Goal: Ask a question

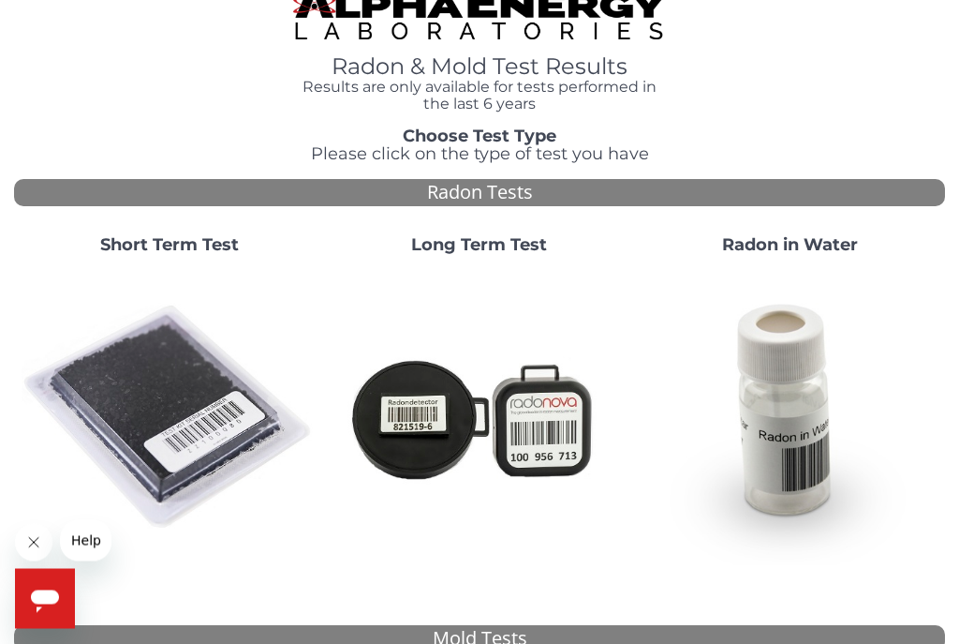
scroll to position [26, 0]
click at [66, 594] on div "Open messaging window" at bounding box center [45, 598] width 56 height 56
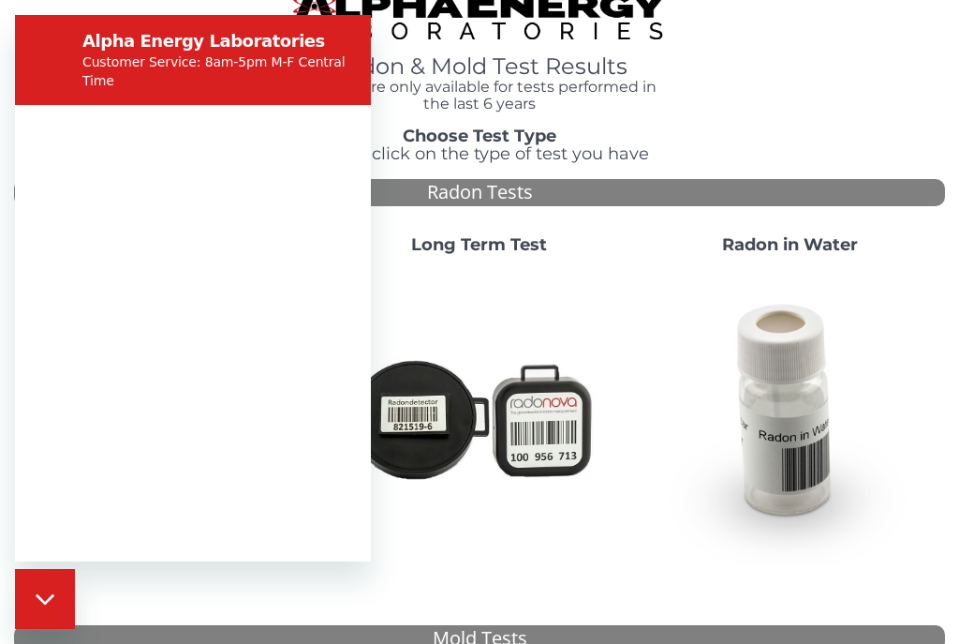
scroll to position [0, 0]
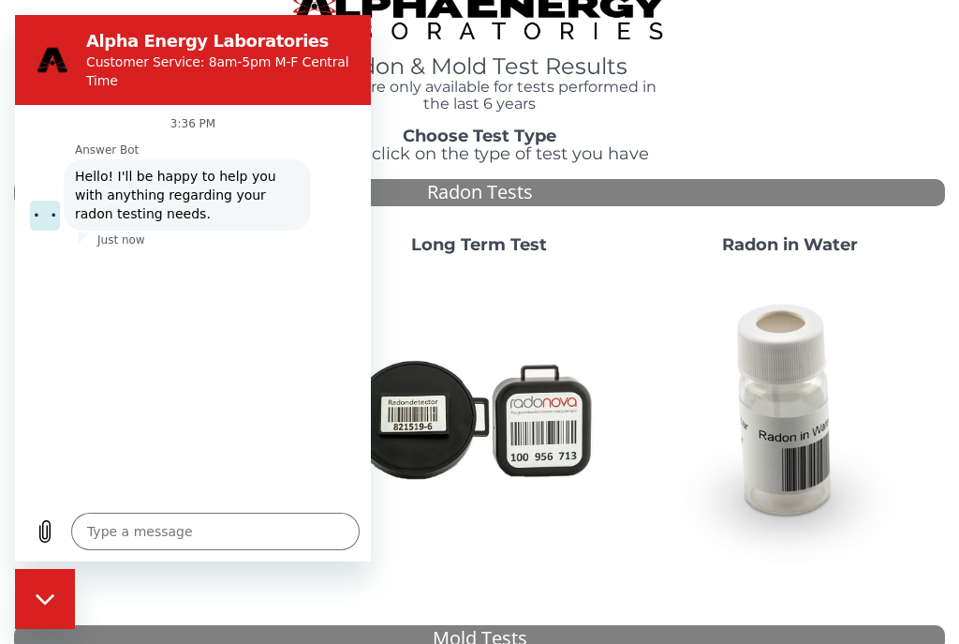
type textarea "x"
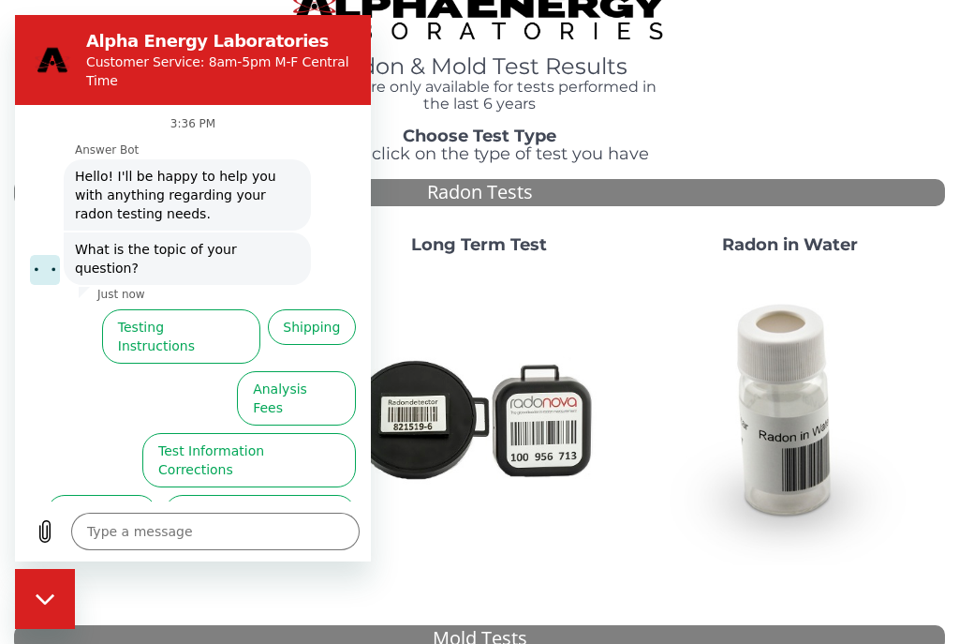
click at [198, 550] on textarea at bounding box center [215, 530] width 289 height 37
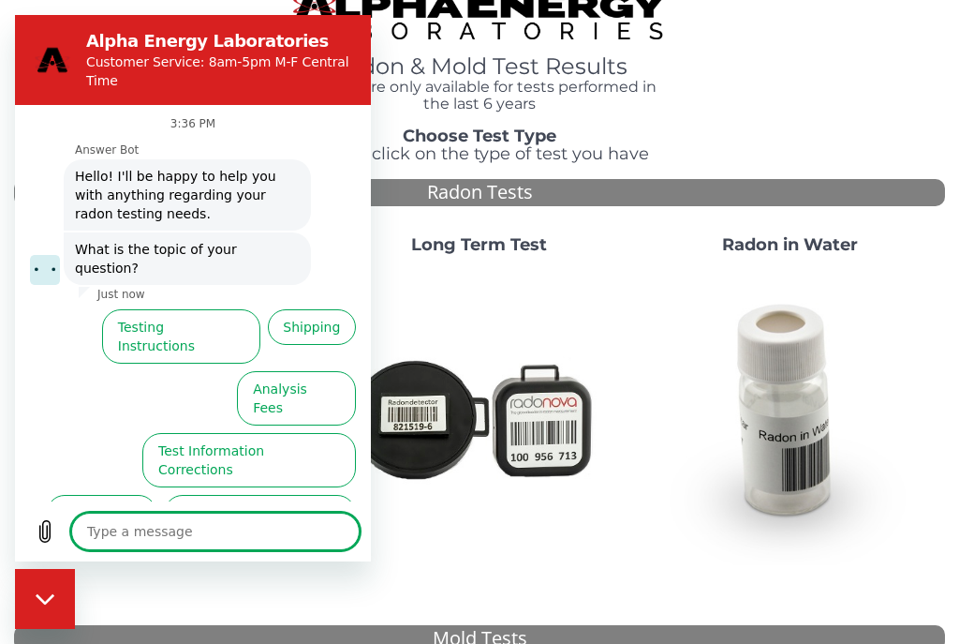
type textarea "I"
type textarea "x"
type textarea "I"
type textarea "x"
type textarea "I c"
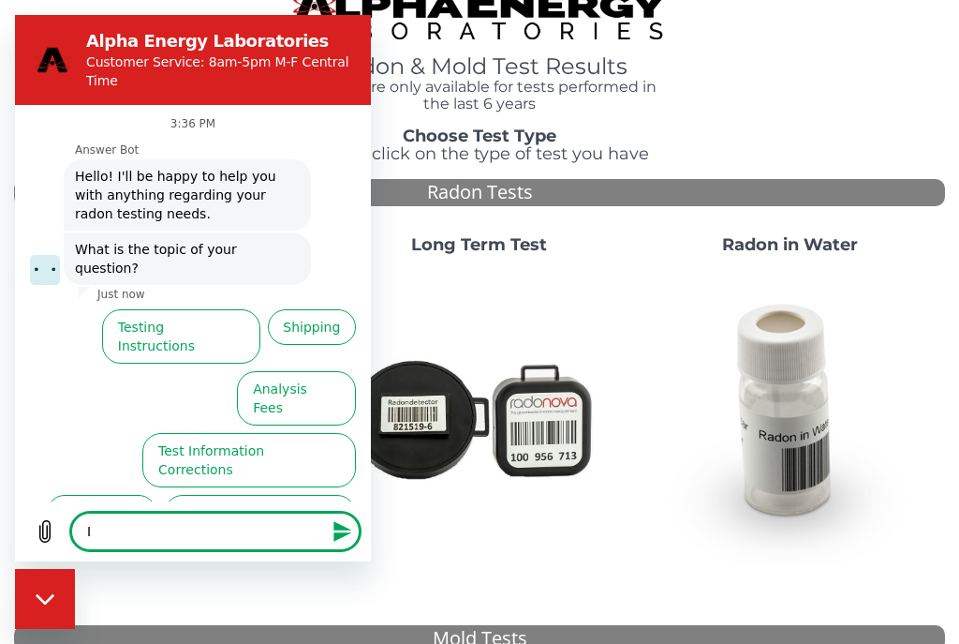
type textarea "x"
type textarea "I ca"
type textarea "x"
type textarea "I can"
type textarea "x"
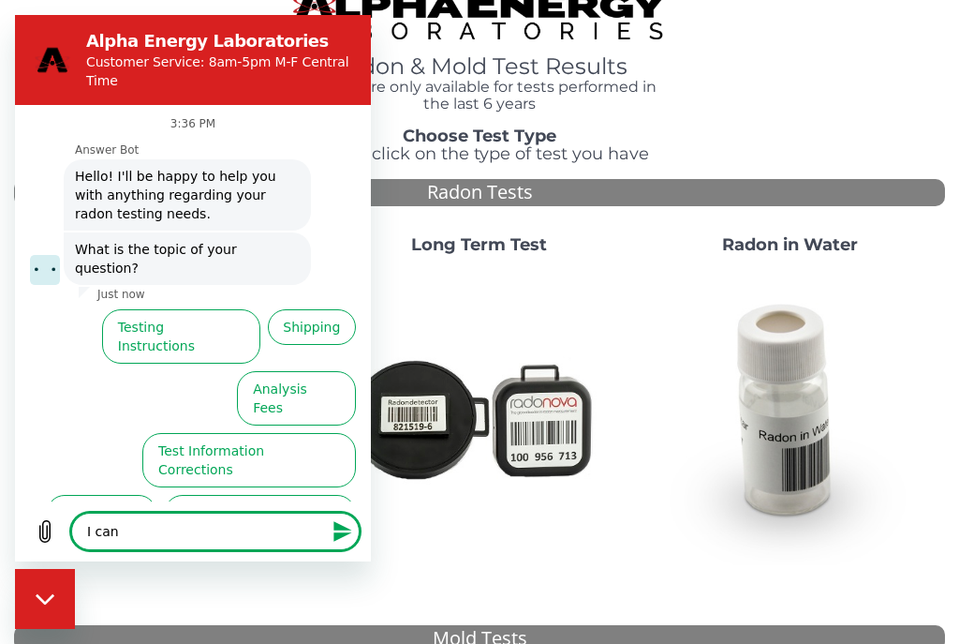
type textarea "I can’"
type textarea "x"
type textarea "I can’t"
type textarea "x"
type textarea "I can’t"
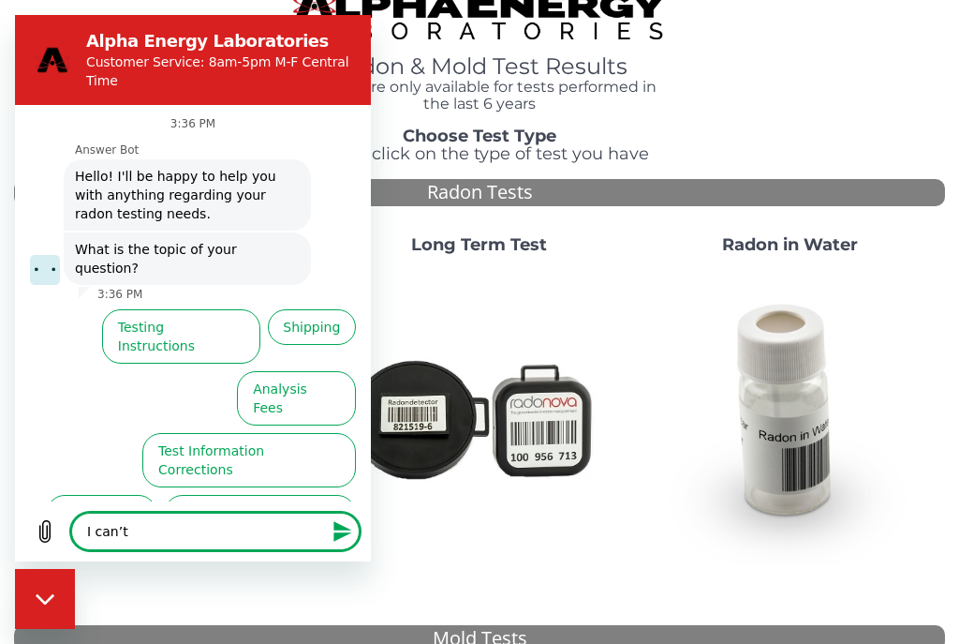
type textarea "x"
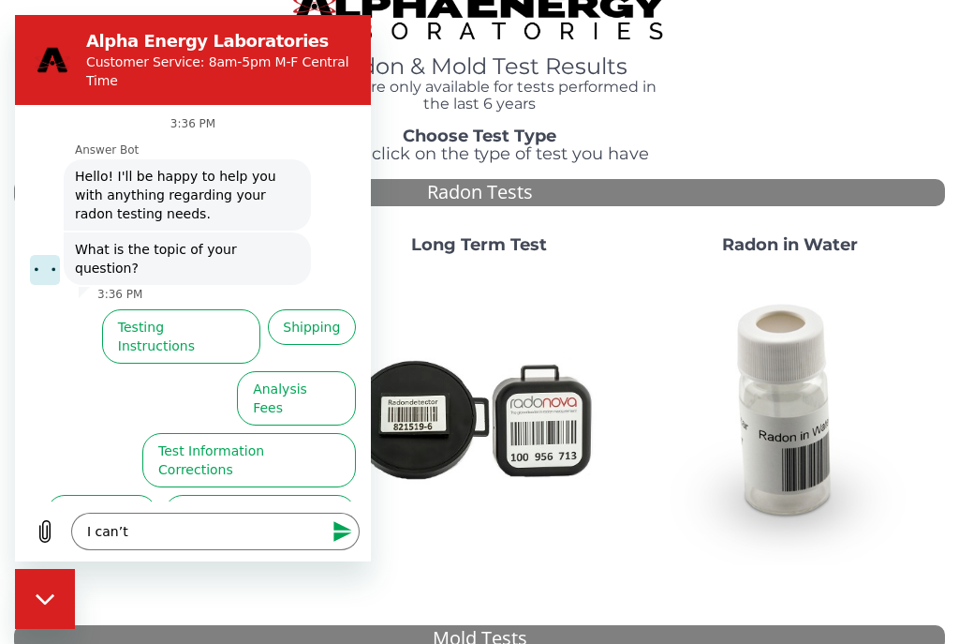
click at [238, 550] on textarea "I can’t" at bounding box center [215, 530] width 289 height 37
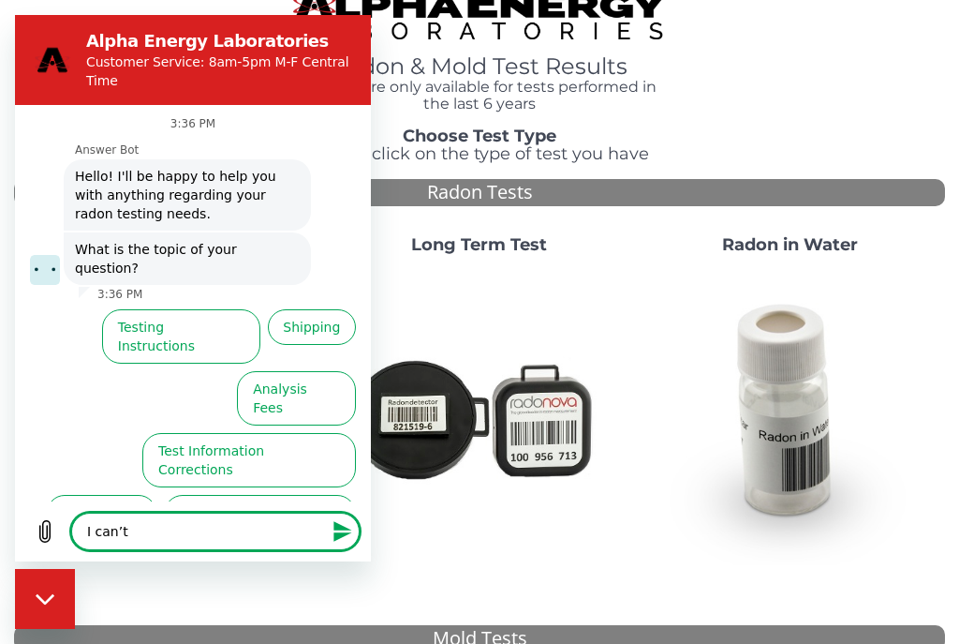
type textarea "I can’t g"
type textarea "x"
type textarea "I can’t ge"
type textarea "x"
type textarea "I can’t get"
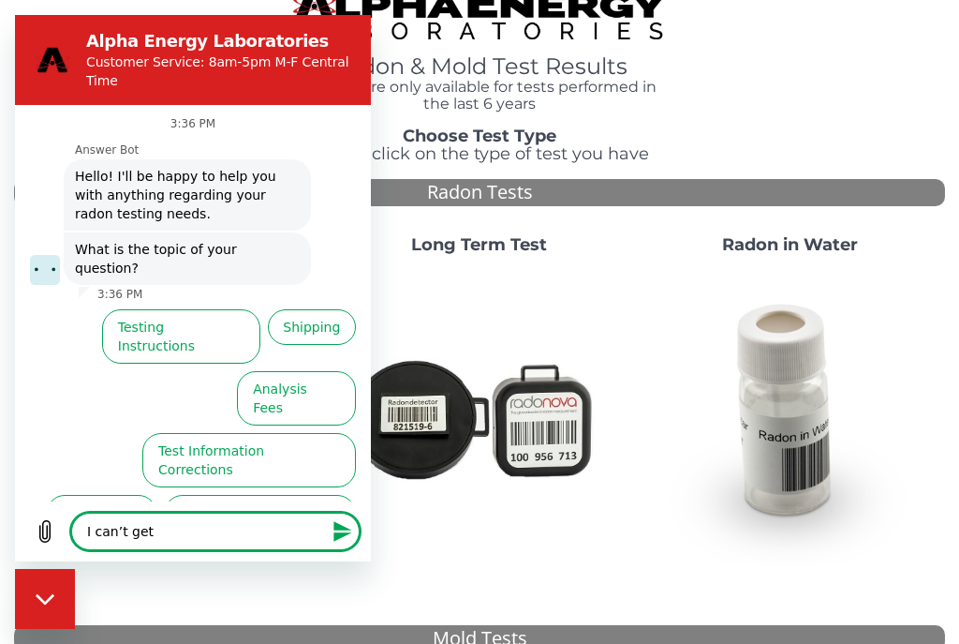
type textarea "x"
type textarea "I can’t get"
type textarea "x"
type textarea "I can’t get m"
type textarea "x"
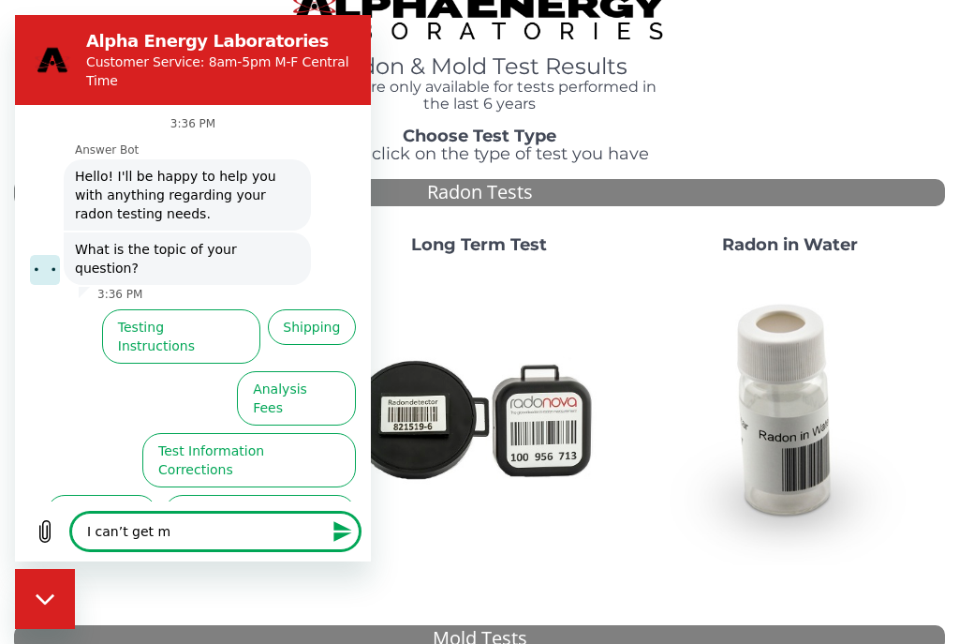
type textarea "I can’t get my"
type textarea "x"
type textarea "I can’t get my"
type textarea "x"
type textarea "I can’t get my r"
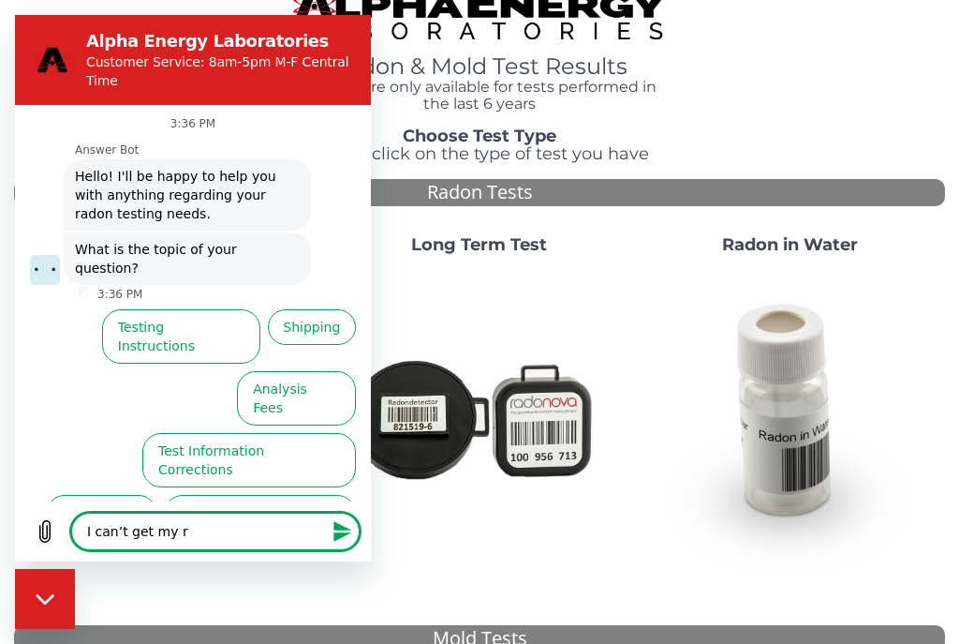
type textarea "x"
type textarea "I can’t get my re"
type textarea "x"
type textarea "I can’t get my res"
type textarea "x"
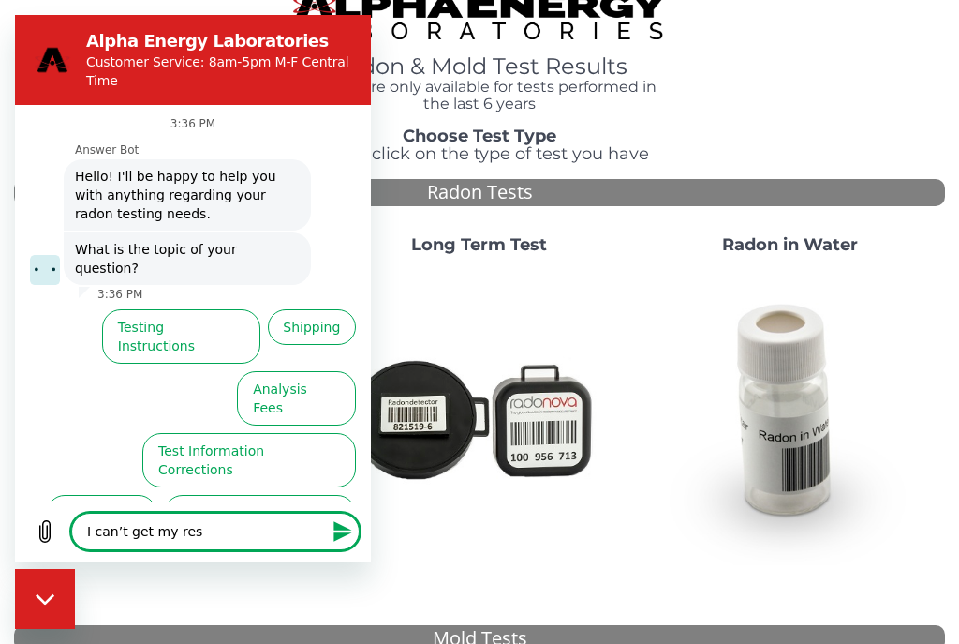
type textarea "I can’t get my resu"
type textarea "x"
type textarea "I can’t get my resul"
type textarea "x"
type textarea "I can’t get my result"
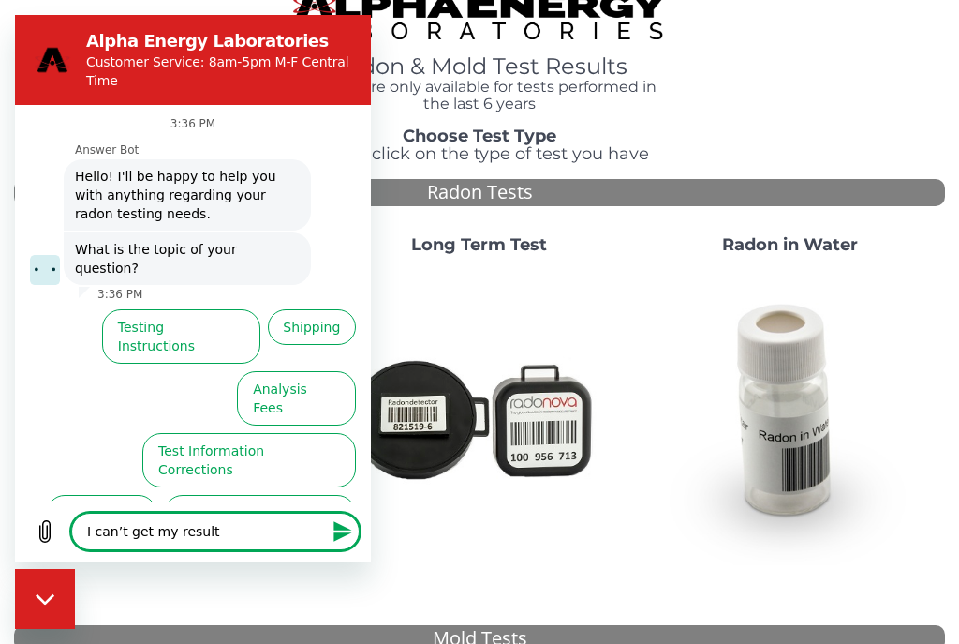
type textarea "x"
type textarea "I can’t get my results"
type textarea "x"
type textarea "I can’t get my results."
type textarea "x"
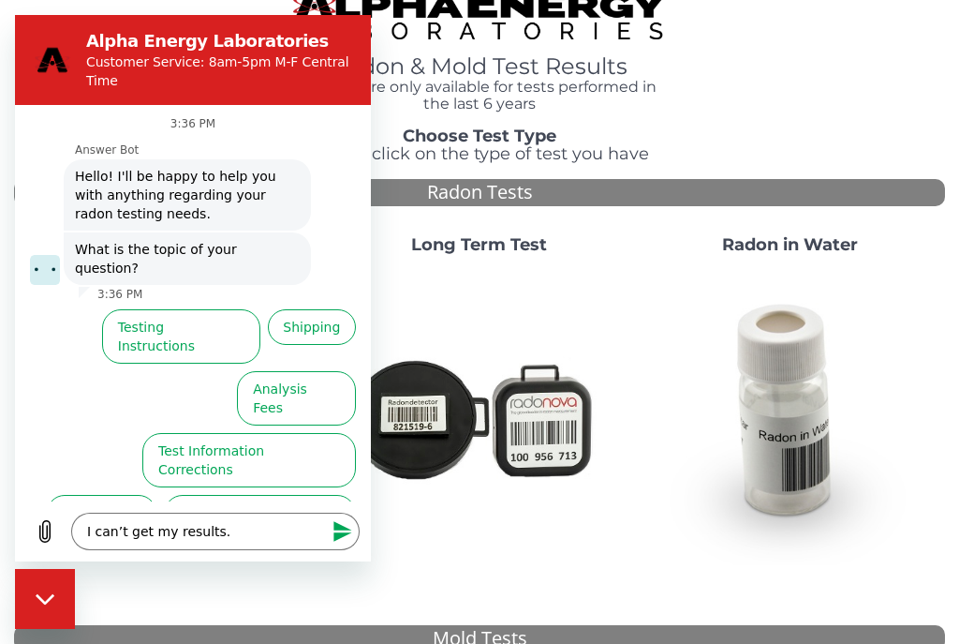
type textarea "I can’t get my results."
click at [347, 542] on icon "Send message" at bounding box center [343, 531] width 22 height 22
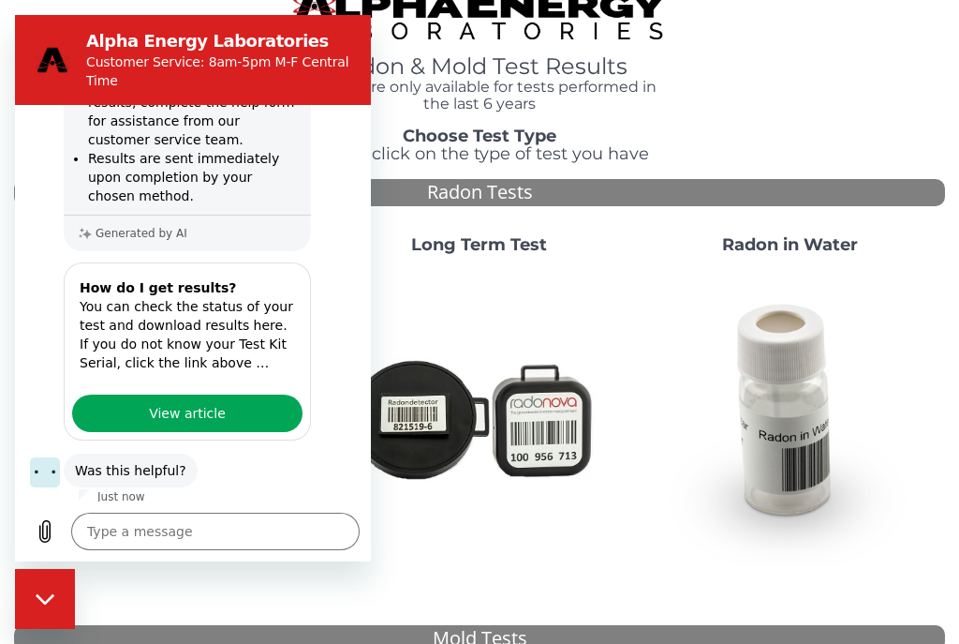
scroll to position [387, 0]
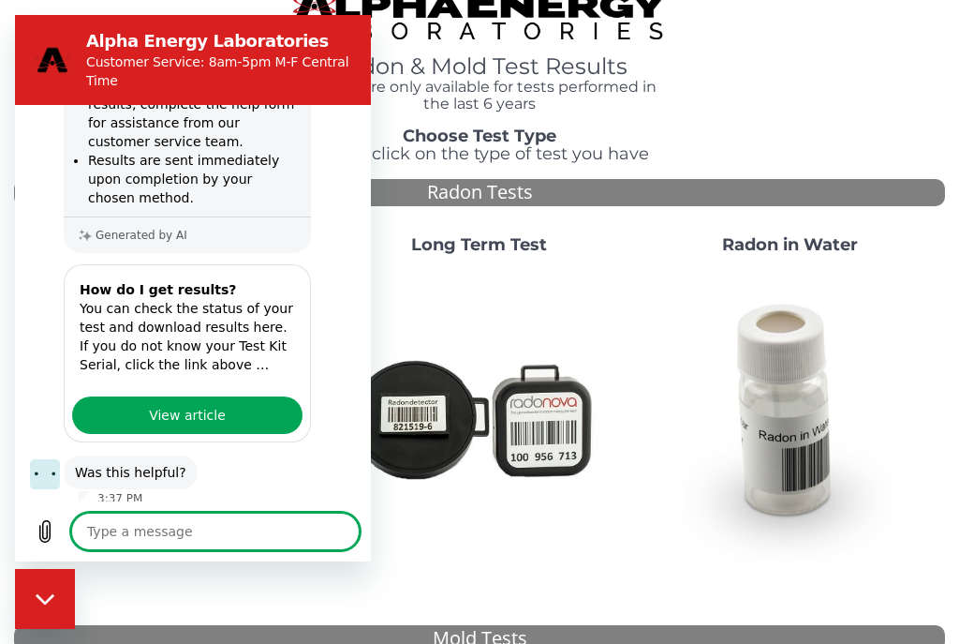
click at [235, 396] on link "View article" at bounding box center [187, 414] width 230 height 37
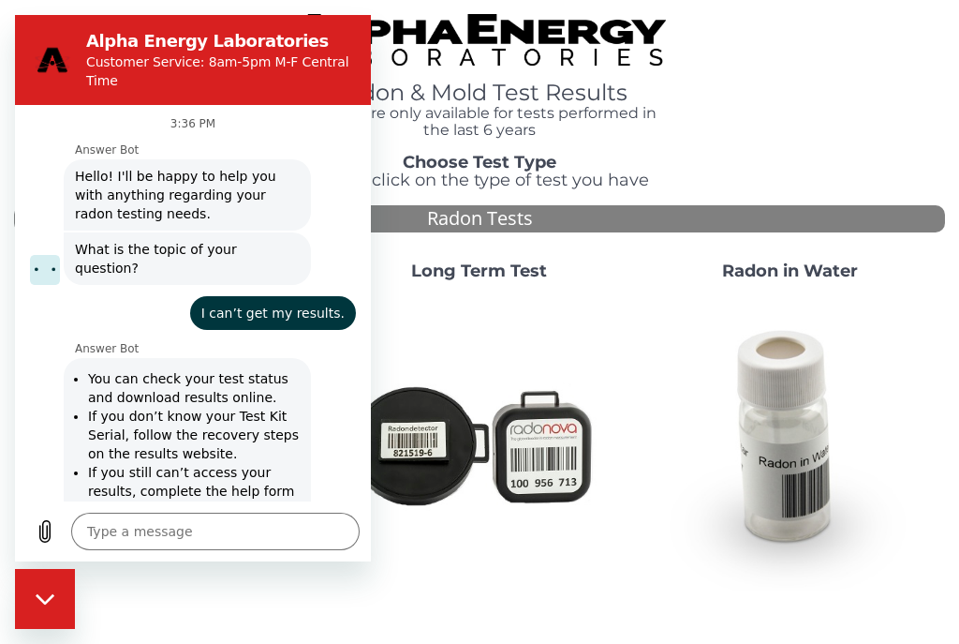
scroll to position [0, 0]
click at [882, 107] on div "Radon & Mold Test Results Results are only available for tests performed in the…" at bounding box center [479, 76] width 931 height 125
click at [42, 619] on div "Close messaging window" at bounding box center [45, 598] width 56 height 56
type textarea "x"
